Goal: Information Seeking & Learning: Learn about a topic

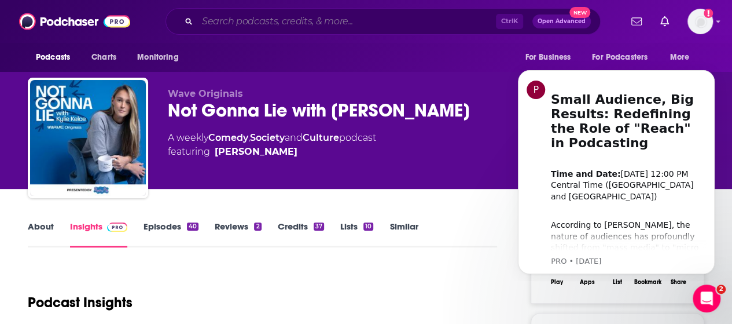
click at [284, 24] on input "Search podcasts, credits, & more..." at bounding box center [346, 21] width 299 height 19
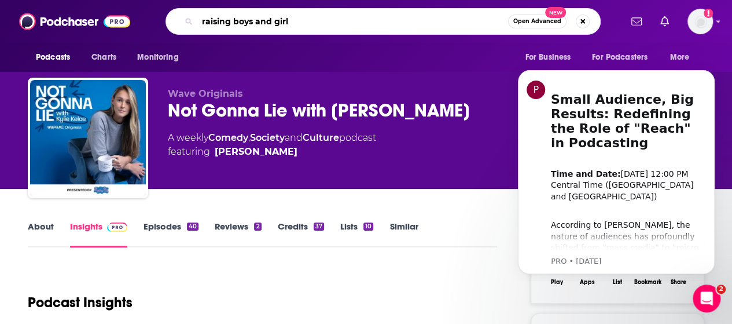
type input "raising boys and girls"
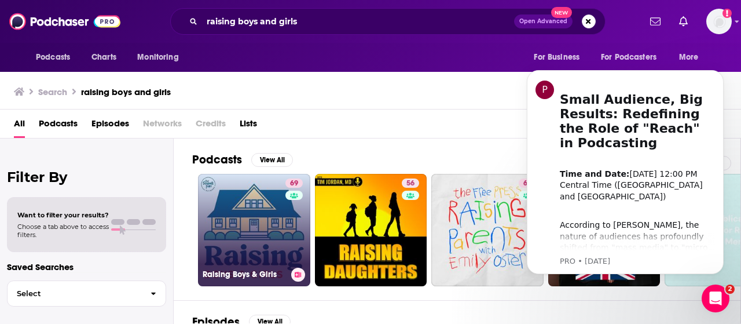
click at [262, 207] on link "69 Raising Boys & Girls" at bounding box center [254, 230] width 112 height 112
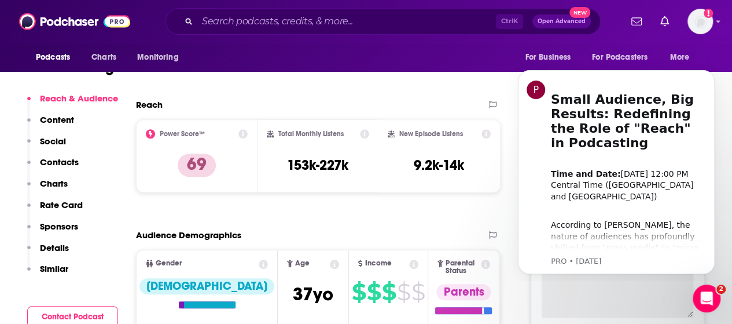
scroll to position [236, 0]
